Goal: Navigation & Orientation: Find specific page/section

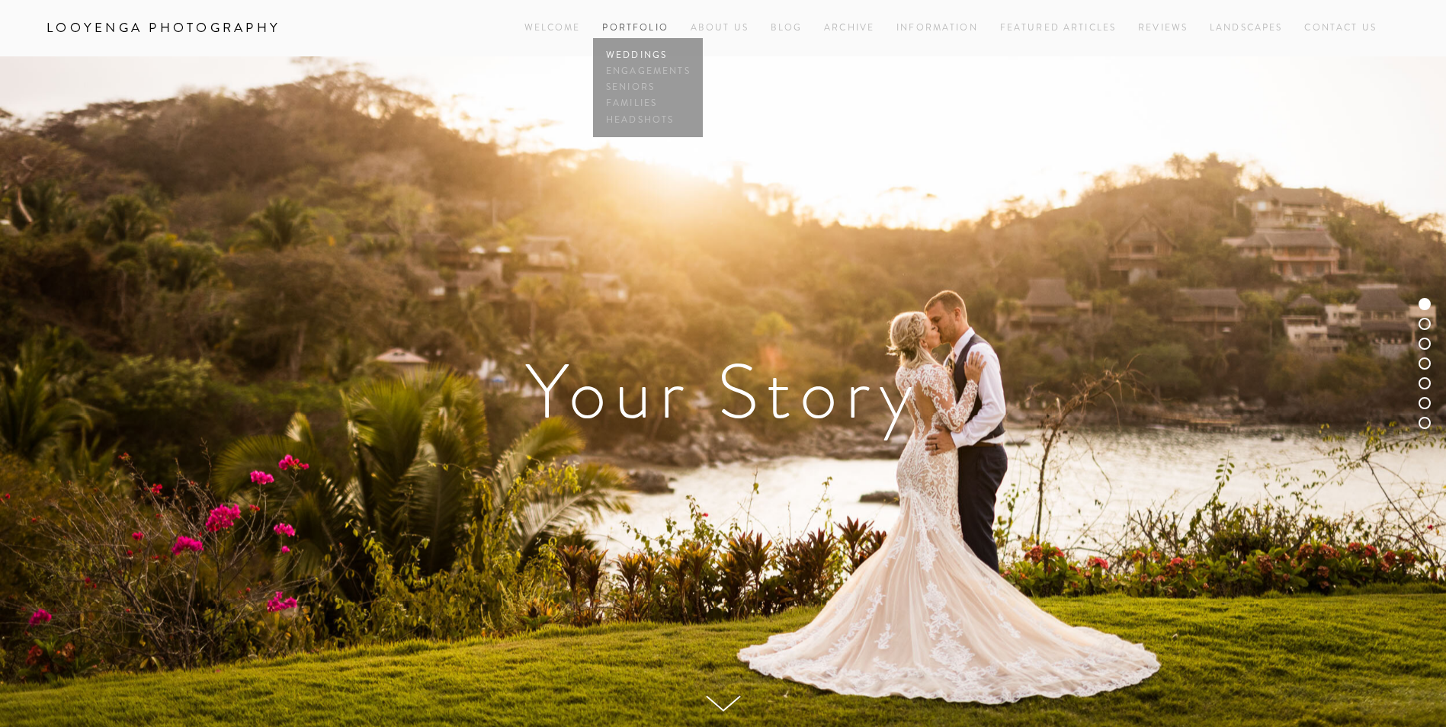
click at [647, 50] on link "Weddings" at bounding box center [647, 55] width 91 height 16
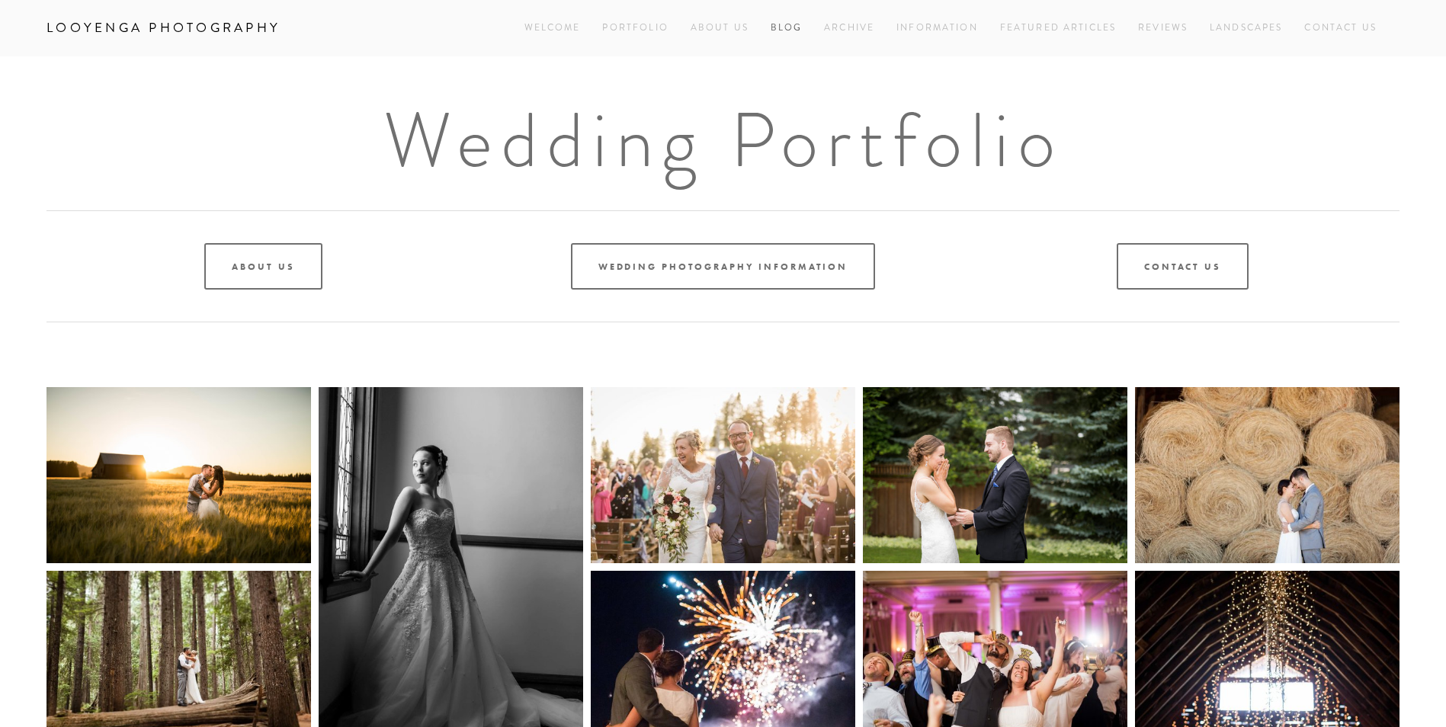
click at [789, 26] on link "Blog" at bounding box center [787, 28] width 32 height 21
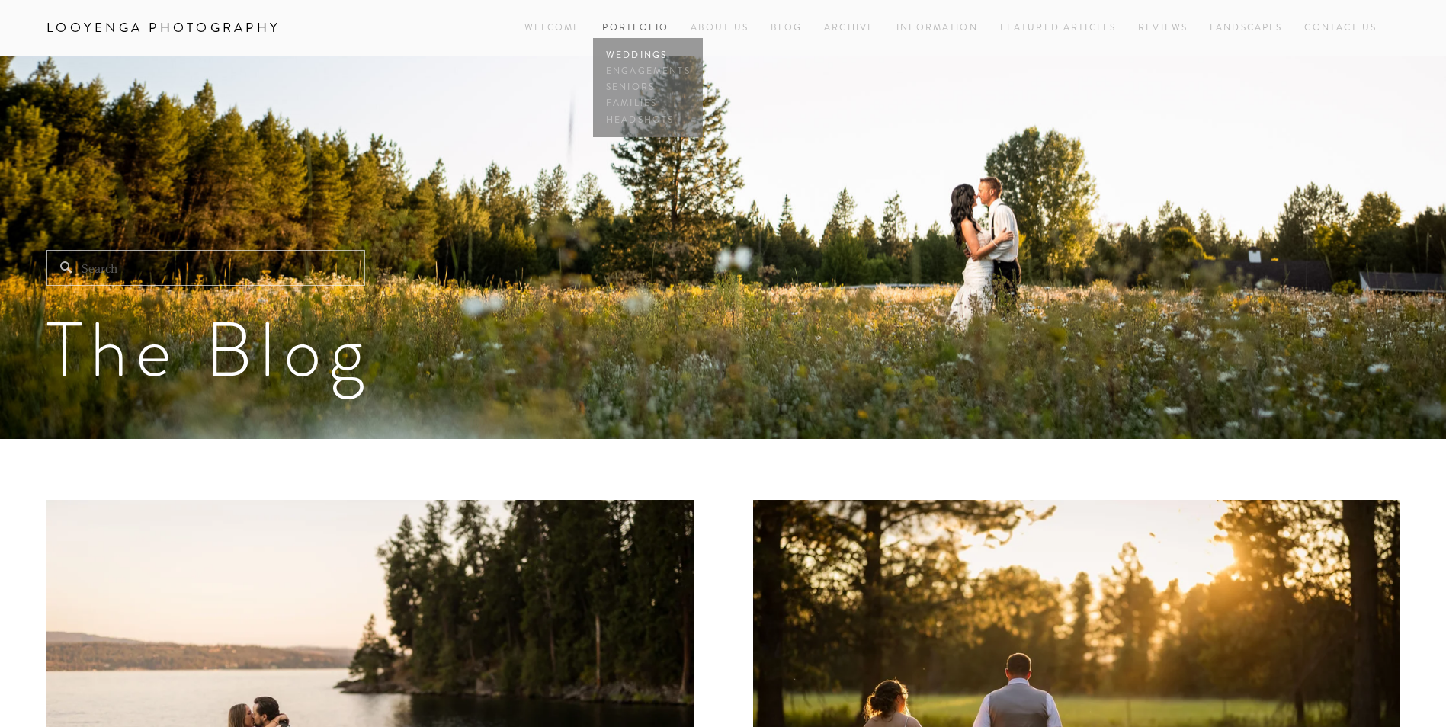
click at [638, 53] on link "Weddings" at bounding box center [647, 55] width 91 height 16
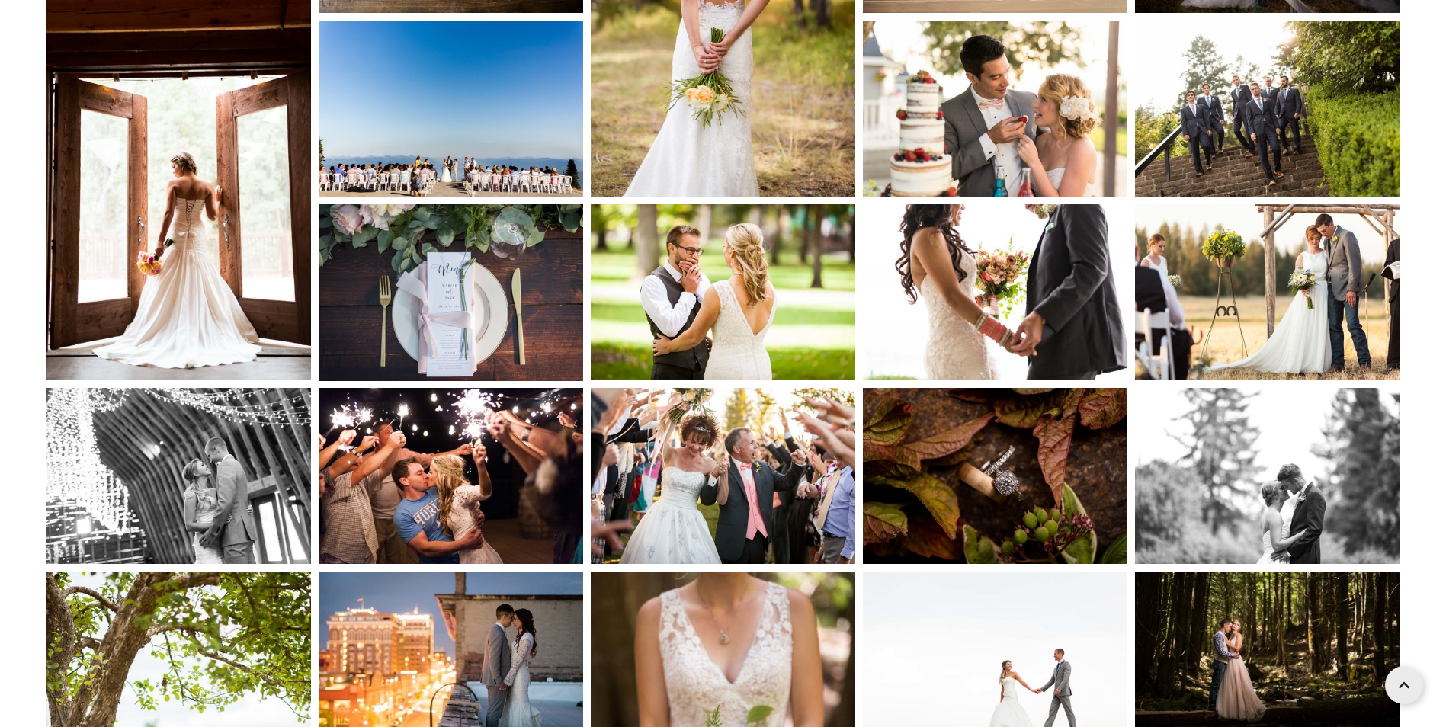
scroll to position [9818, 0]
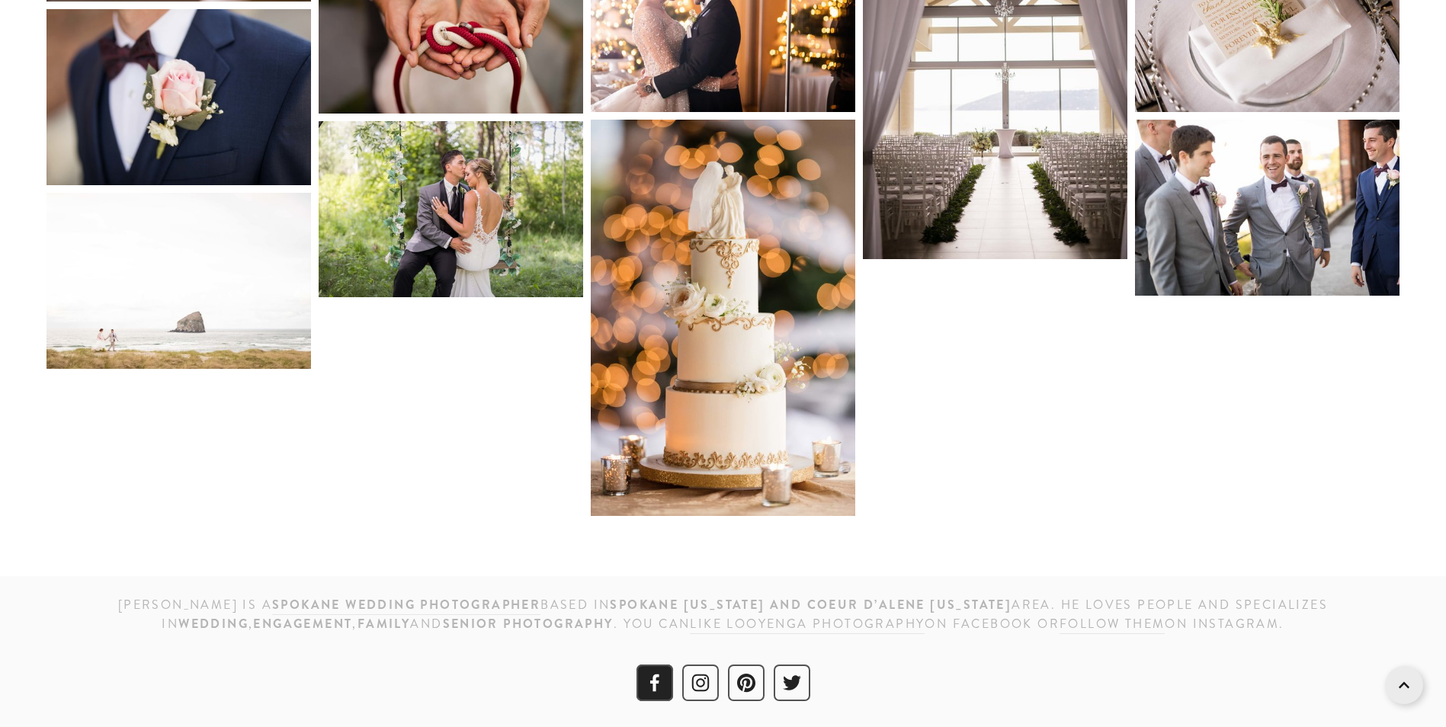
click at [655, 675] on use "Facebook" at bounding box center [654, 684] width 9 height 18
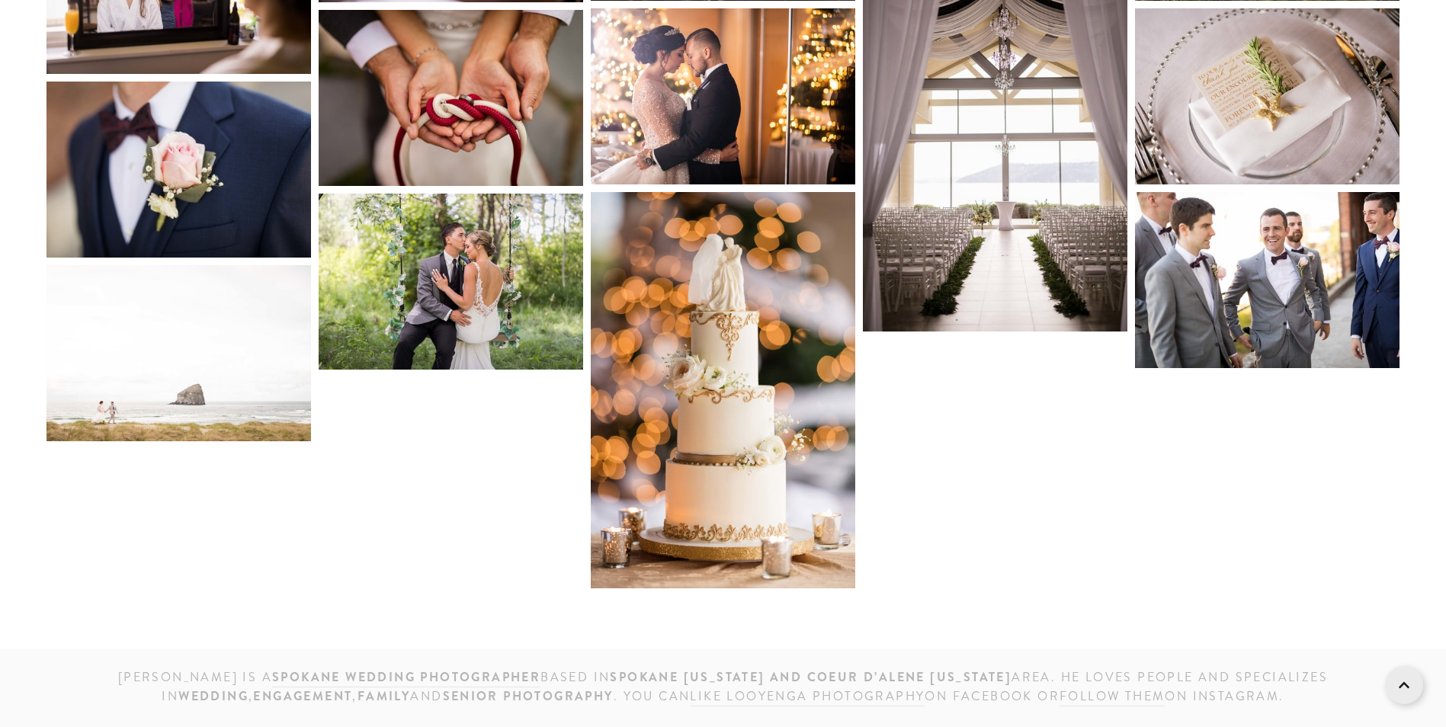
scroll to position [9513, 0]
